Goal: Task Accomplishment & Management: Use online tool/utility

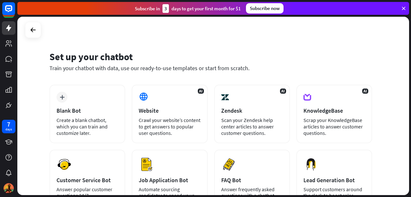
drag, startPoint x: 411, startPoint y: 70, endPoint x: 410, endPoint y: 131, distance: 61.4
click at [410, 132] on div "Set up your chatbot Train your chatbot with data, use our ready-to-use template…" at bounding box center [214, 107] width 394 height 180
click at [361, 46] on div "Set up your chatbot Train your chatbot with data, use our ready-to-use template…" at bounding box center [210, 65] width 323 height 39
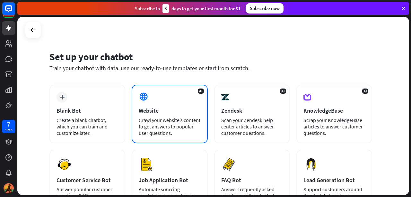
click at [153, 115] on div "AI Website Crawl your website’s content to get answers to popular user question…" at bounding box center [170, 114] width 76 height 58
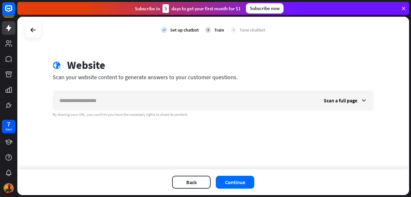
click at [153, 115] on div "By sharing your URL, you confirm you have the necessary rights to share its con…" at bounding box center [213, 114] width 321 height 5
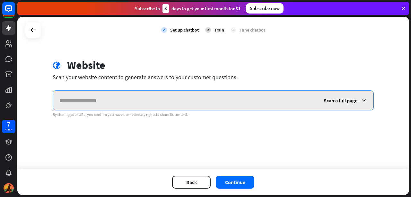
click at [168, 98] on input "text" at bounding box center [185, 100] width 264 height 19
click at [144, 100] on input "text" at bounding box center [185, 100] width 264 height 19
paste input "**********"
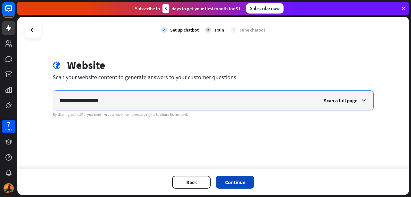
type input "**********"
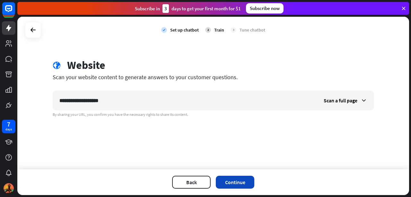
click at [238, 185] on button "Continue" at bounding box center [235, 181] width 39 height 13
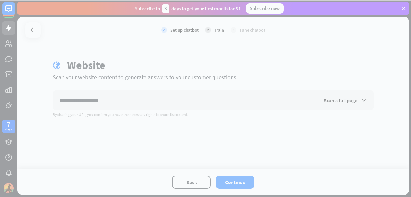
click at [382, 32] on div at bounding box center [205, 98] width 411 height 197
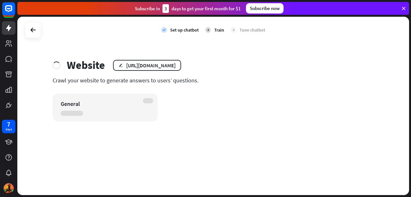
click at [342, 5] on div "Subscribe [DATE] to get your first month for $1 Subscribe now" at bounding box center [213, 8] width 392 height 13
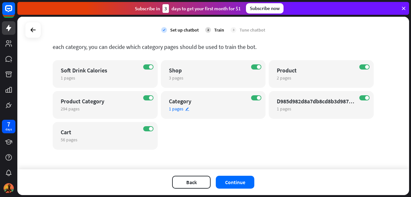
scroll to position [42, 0]
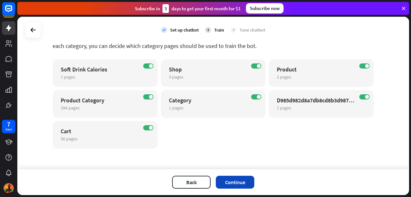
click at [240, 179] on button "Continue" at bounding box center [235, 181] width 39 height 13
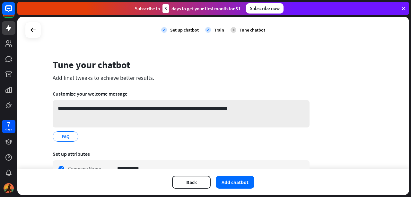
scroll to position [32, 0]
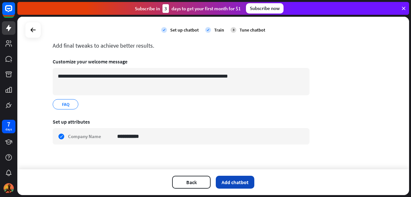
click at [248, 183] on button "Add chatbot" at bounding box center [235, 181] width 39 height 13
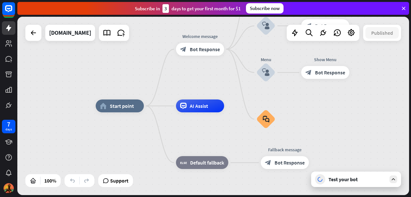
click at [359, 181] on div "Test your bot" at bounding box center [358, 179] width 58 height 6
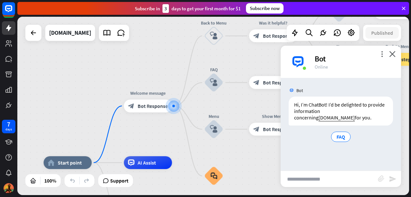
click at [338, 179] on input "text" at bounding box center [329, 179] width 97 height 16
type input "****"
click at [394, 180] on icon "send" at bounding box center [393, 179] width 8 height 8
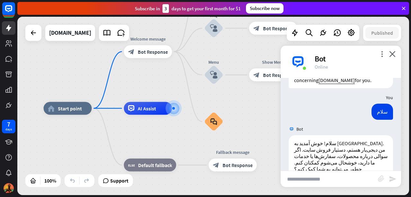
scroll to position [47, 0]
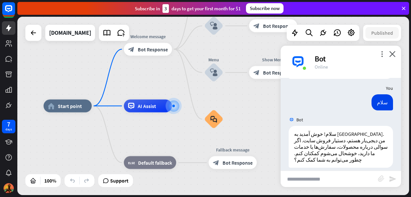
click at [342, 173] on input "text" at bounding box center [329, 179] width 97 height 16
type input "**********"
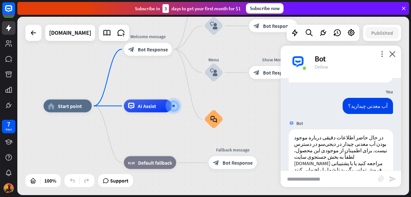
scroll to position [142, 0]
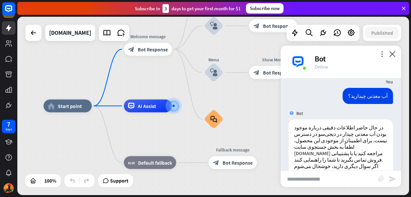
click at [330, 178] on input "text" at bounding box center [329, 179] width 97 height 16
type input "**********"
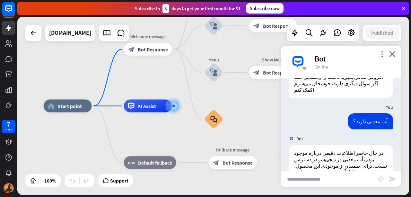
scroll to position [237, 0]
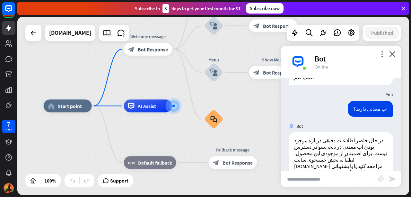
click at [335, 178] on input "text" at bounding box center [329, 179] width 97 height 16
type input "**********"
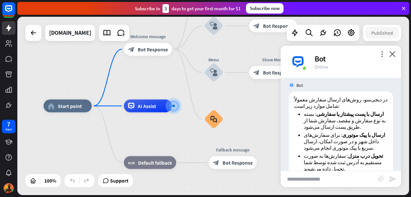
scroll to position [403, 0]
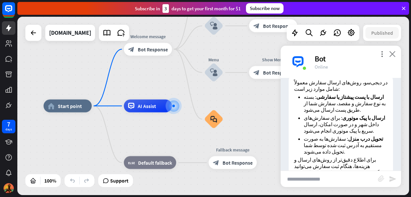
click at [394, 52] on icon "close" at bounding box center [392, 54] width 6 height 6
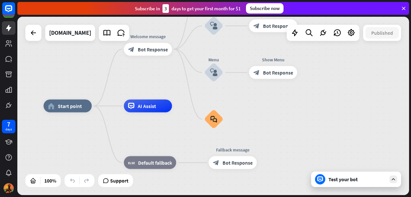
click at [274, 5] on div "Subscribe now" at bounding box center [265, 8] width 38 height 10
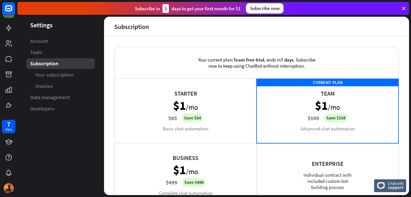
click at [301, 111] on div "CURRENT PLAN Team $1 /mo $169 Save $168 Advanced chat automation" at bounding box center [328, 110] width 142 height 64
click at [7, 30] on icon at bounding box center [9, 28] width 8 height 8
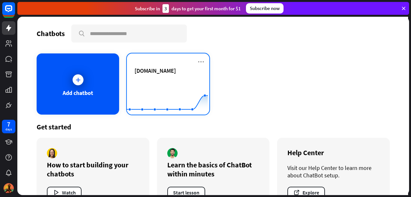
click at [176, 75] on div "[DOMAIN_NAME]" at bounding box center [168, 78] width 67 height 22
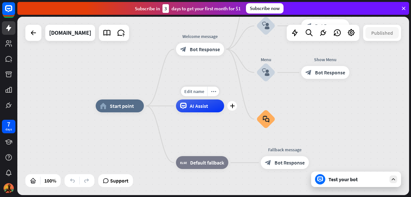
click at [206, 105] on span "AI Assist" at bounding box center [199, 106] width 18 height 6
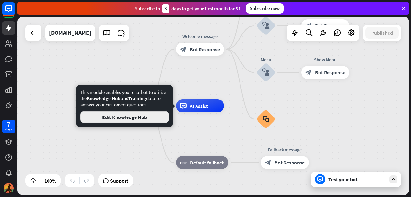
click at [133, 116] on button "Edit Knowledge Hub" at bounding box center [124, 117] width 89 height 12
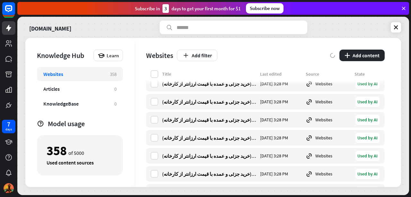
scroll to position [6350, 0]
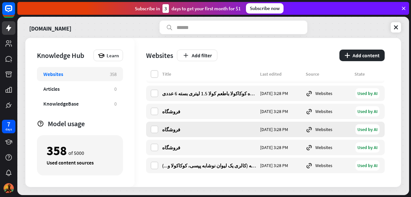
click at [198, 122] on div "فروشگاه [DATE] 3:28 PM Websites Used by AI" at bounding box center [265, 128] width 239 height 15
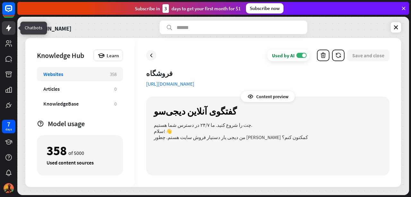
click at [8, 31] on icon at bounding box center [9, 28] width 8 height 8
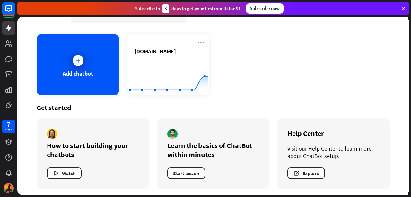
scroll to position [21, 0]
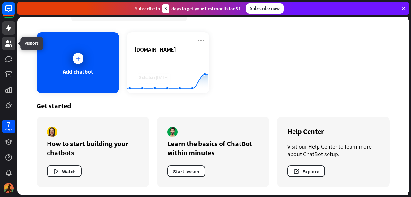
click at [14, 42] on link at bounding box center [8, 43] width 13 height 13
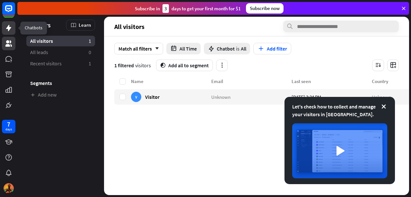
click at [10, 28] on icon at bounding box center [8, 28] width 5 height 6
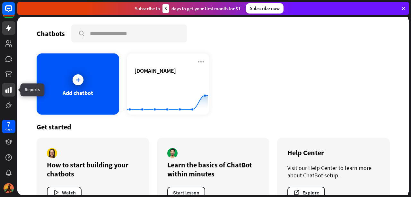
click at [10, 88] on icon at bounding box center [8, 90] width 6 height 6
